Goal: Transaction & Acquisition: Purchase product/service

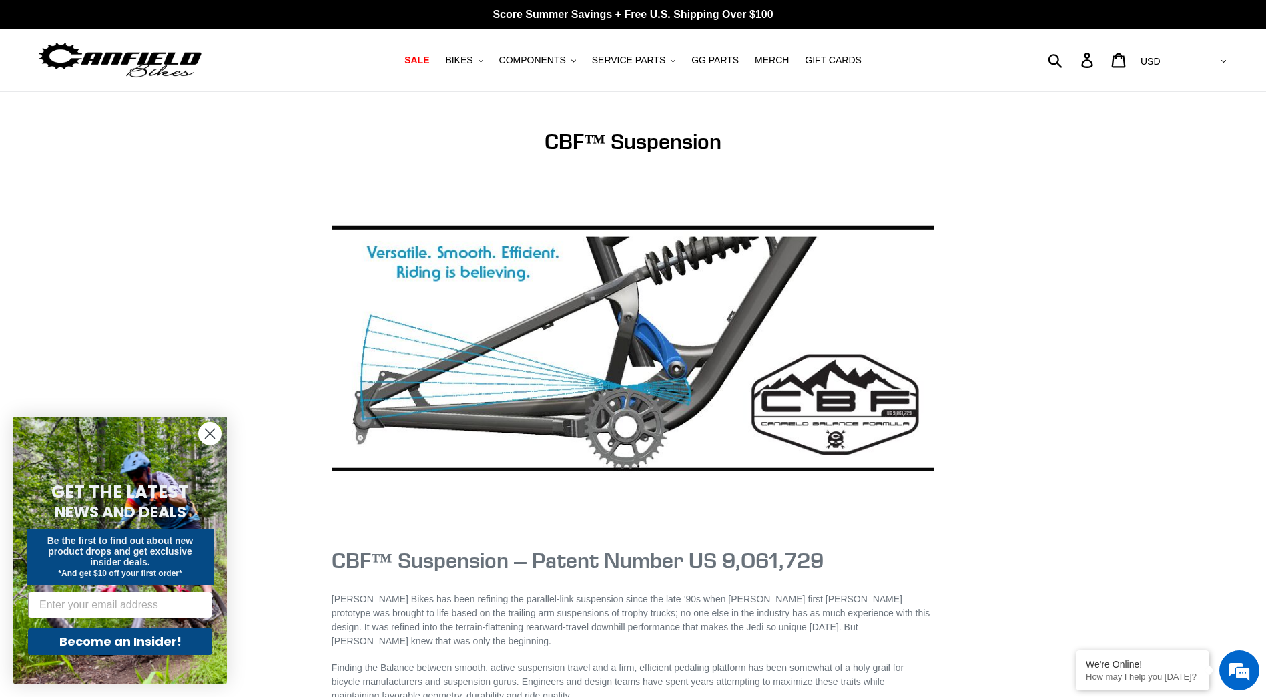
click at [214, 435] on circle "Close dialog" at bounding box center [210, 433] width 22 height 22
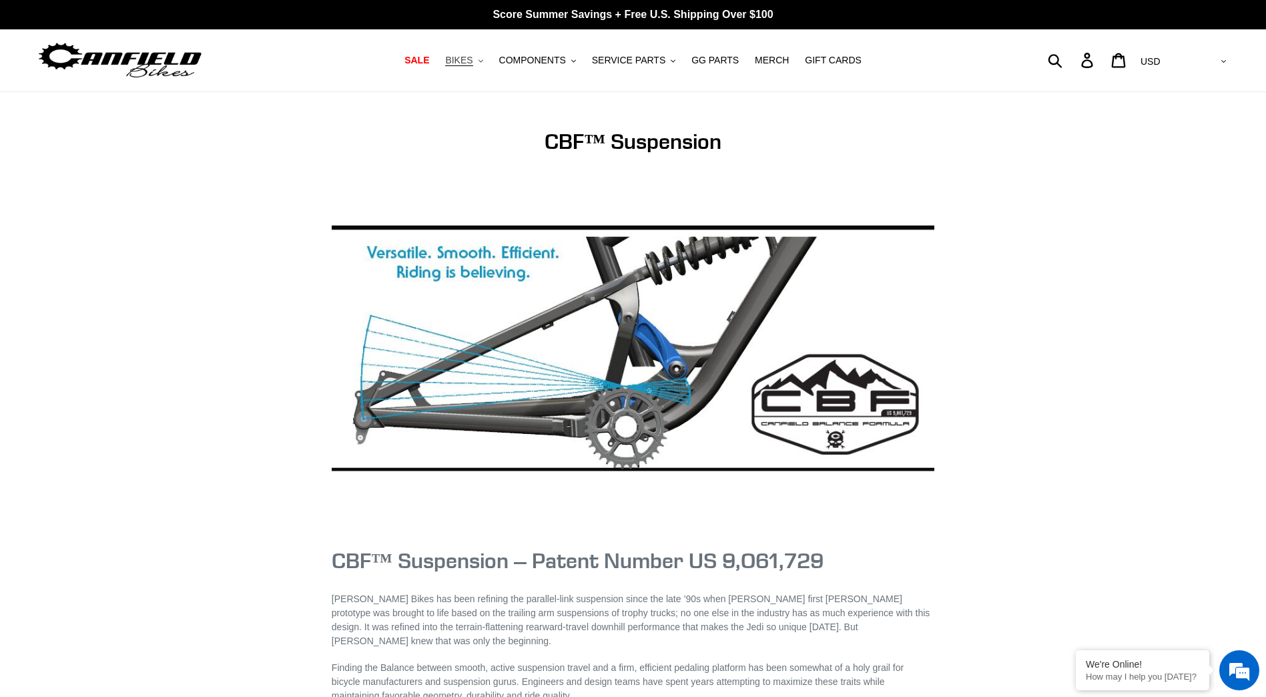
click at [472, 62] on span "BIKES" at bounding box center [458, 60] width 27 height 11
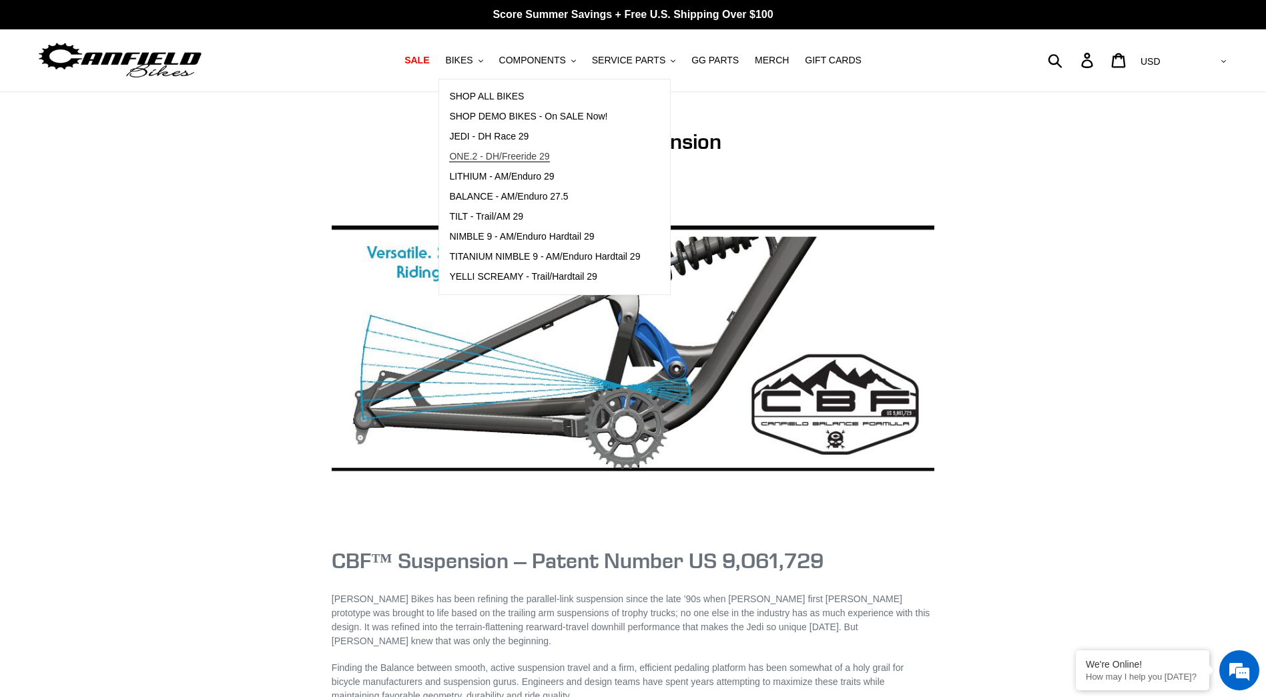
click at [539, 155] on span "ONE.2 - DH/Freeride 29" at bounding box center [499, 156] width 100 height 11
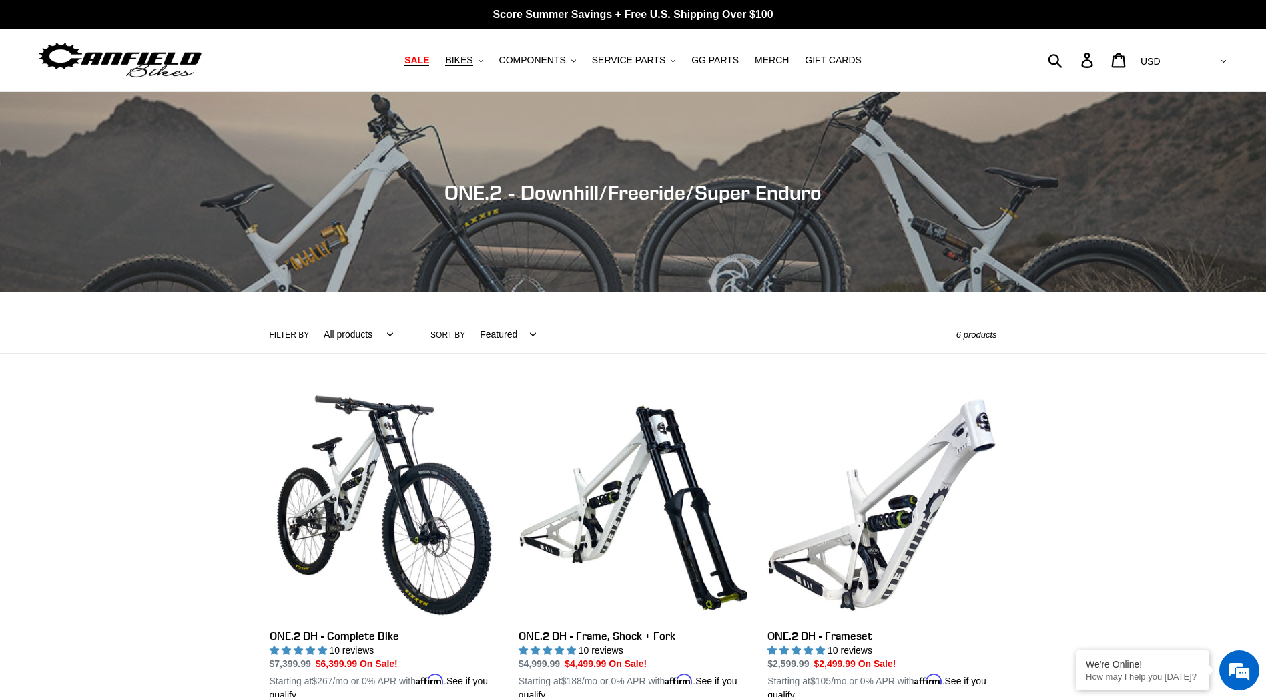
click at [418, 60] on link "SALE" at bounding box center [417, 60] width 38 height 18
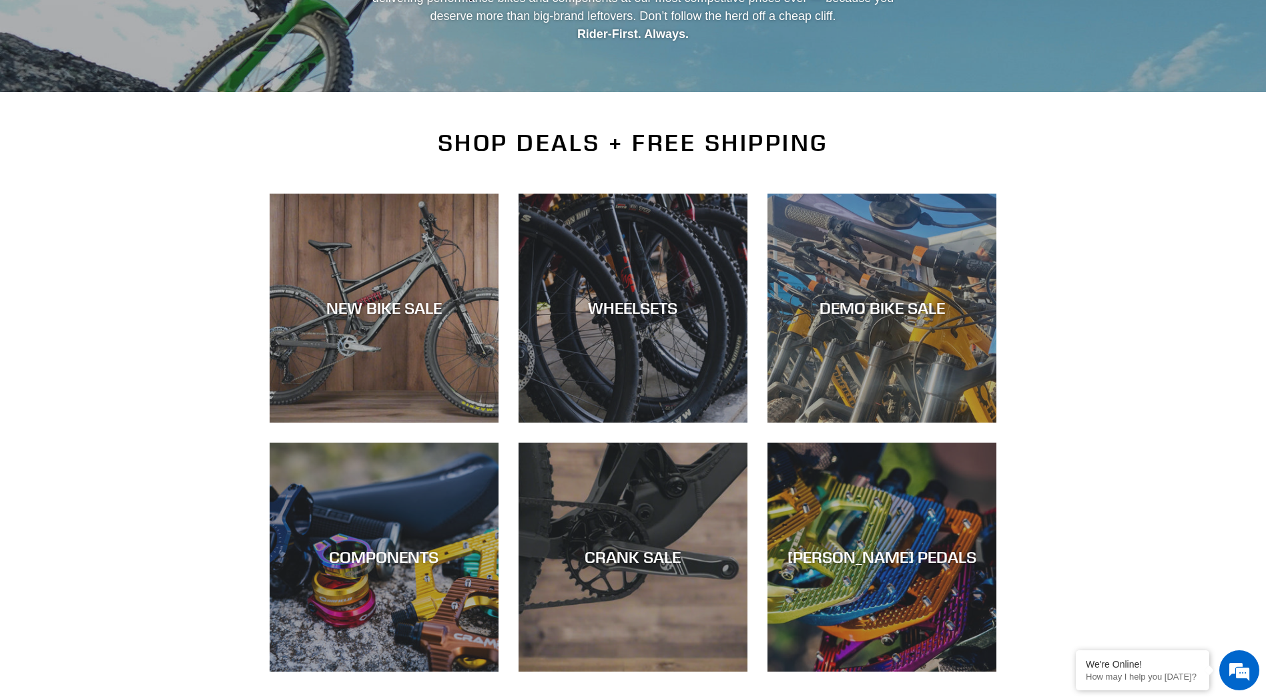
scroll to position [267, 0]
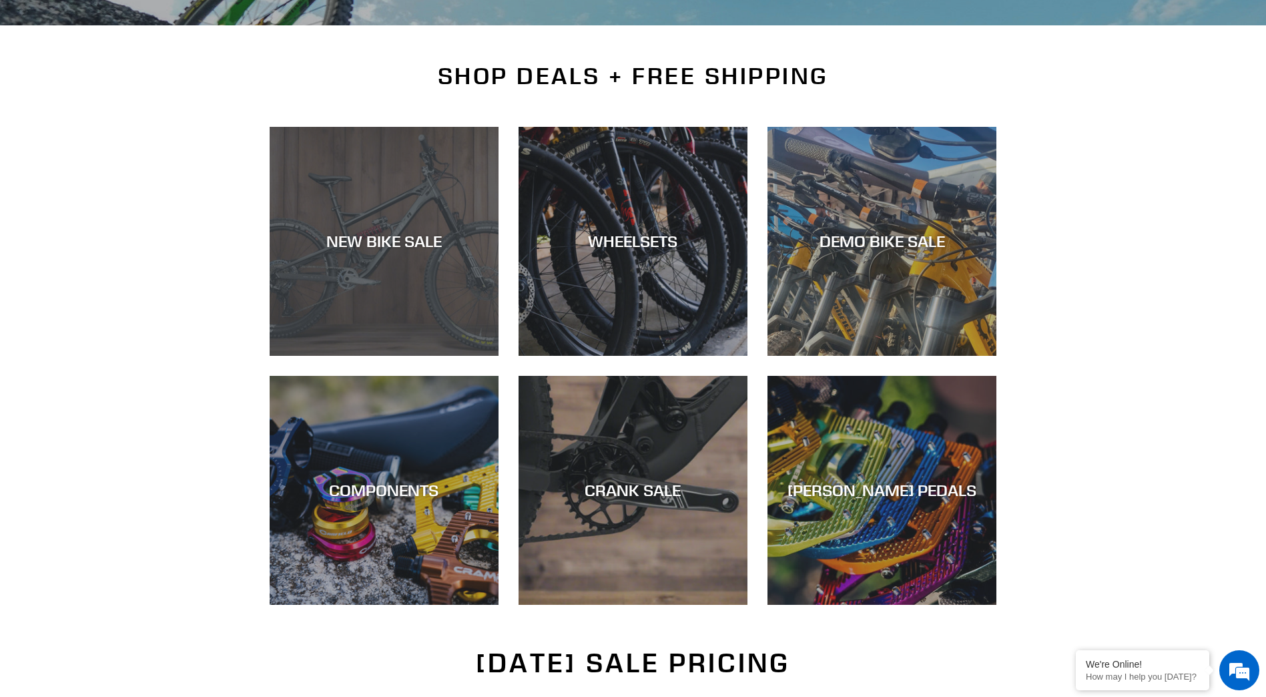
click at [407, 356] on div "NEW BIKE SALE" at bounding box center [384, 356] width 229 height 0
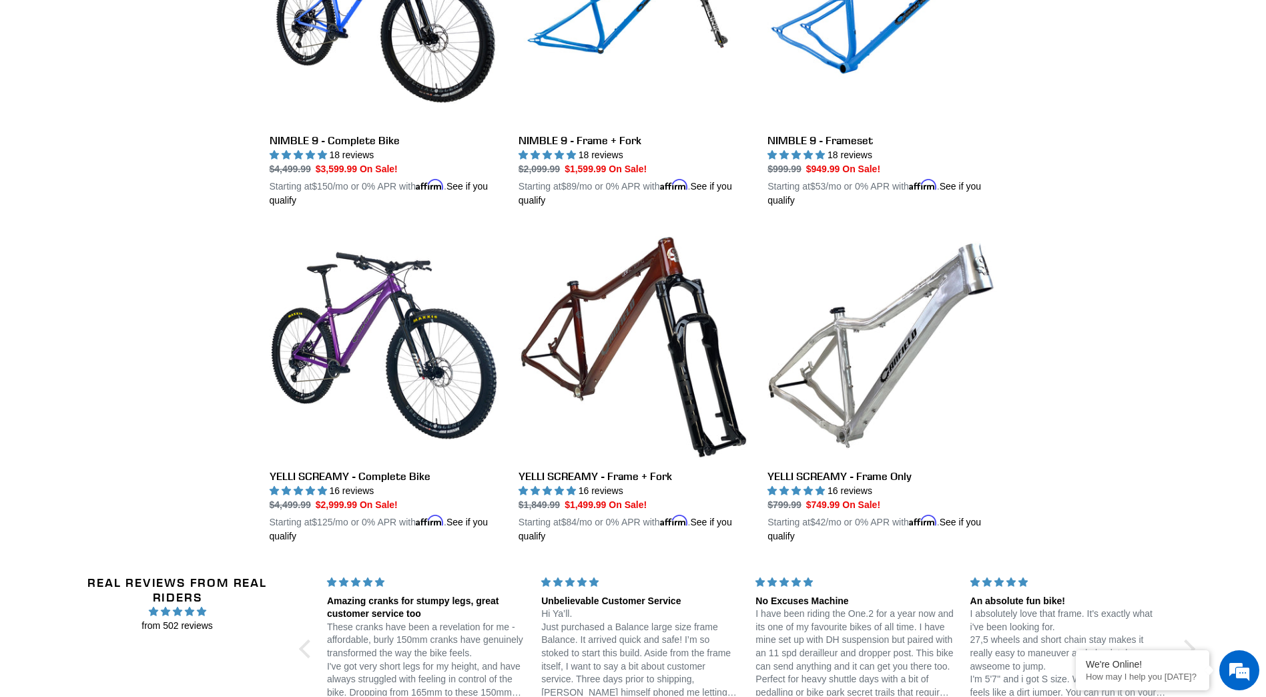
scroll to position [2202, 0]
